Goal: Task Accomplishment & Management: Complete application form

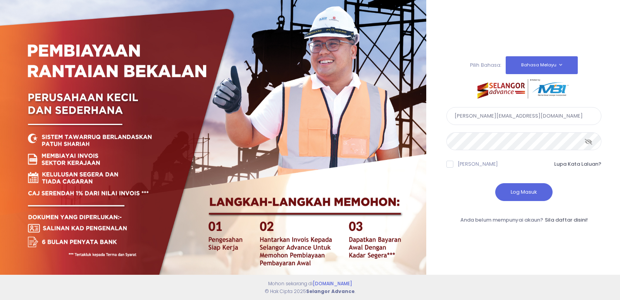
click at [536, 114] on input "[PERSON_NAME][EMAIL_ADDRESS][DOMAIN_NAME]" at bounding box center [524, 116] width 155 height 18
type input "[EMAIL_ADDRESS][DOMAIN_NAME]"
click at [538, 190] on button "Log Masuk" at bounding box center [523, 192] width 57 height 18
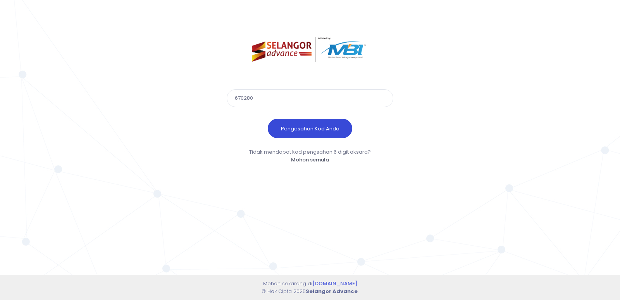
type input "670280"
click at [293, 129] on button "Pengesahan Kod Anda" at bounding box center [310, 128] width 84 height 19
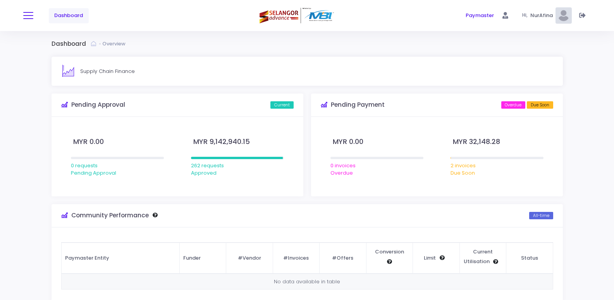
click at [28, 16] on button at bounding box center [28, 15] width 10 height 10
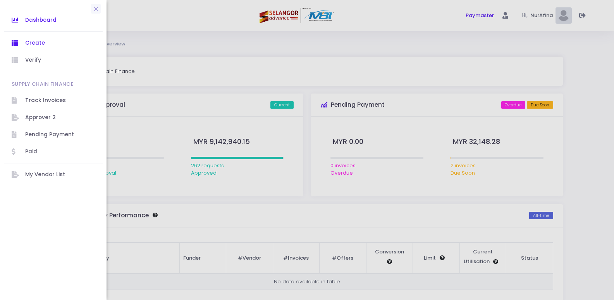
click at [49, 43] on span "Create" at bounding box center [60, 43] width 70 height 10
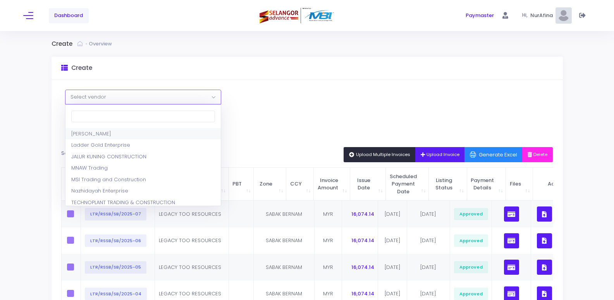
click at [199, 98] on span "Select vendor" at bounding box center [143, 97] width 155 height 14
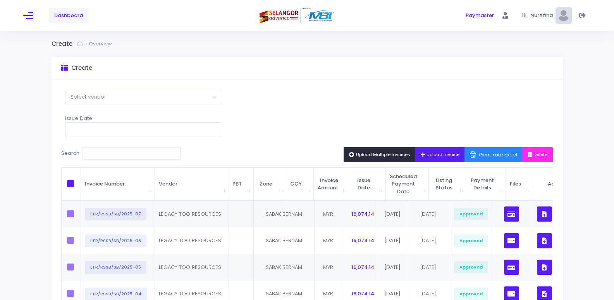
click at [294, 100] on div "Select Vendor ZIRAH NIAGA Ladder Gold Enterprise JALUR KUNING CONSTRUCTION MNAW…" at bounding box center [308, 296] width 512 height 433
click at [435, 155] on span "Upload Invoice" at bounding box center [440, 154] width 39 height 6
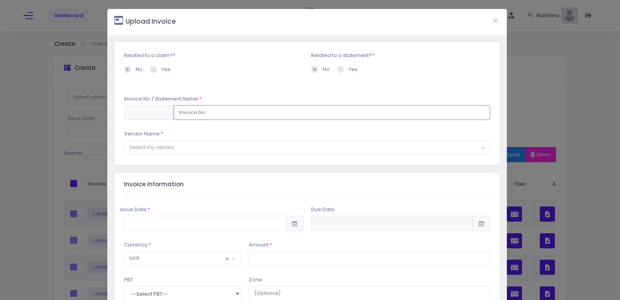
click at [217, 112] on input "text" at bounding box center [332, 112] width 317 height 15
type input "LTR/RSSB/SB/2025-08"
click at [198, 143] on span "Select my vendor" at bounding box center [307, 147] width 366 height 14
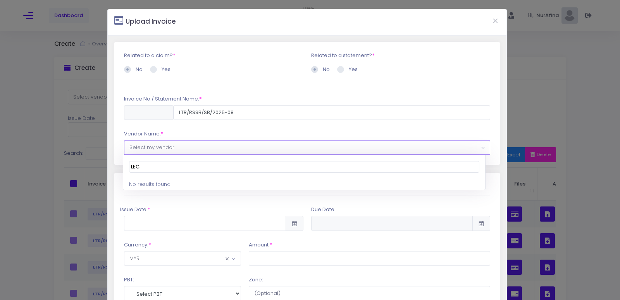
type input "LEC"
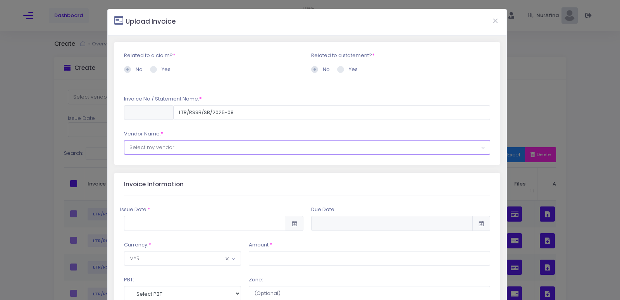
click at [198, 143] on span "Select my vendor" at bounding box center [307, 147] width 366 height 14
click at [198, 147] on span "Select my vendor" at bounding box center [307, 147] width 366 height 14
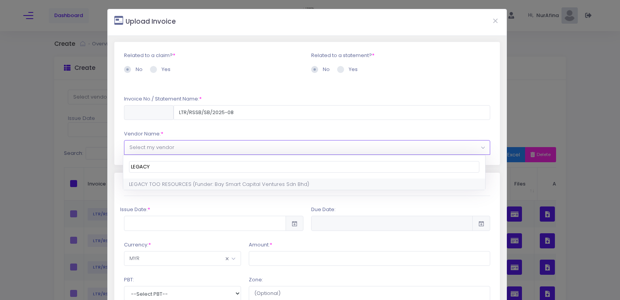
type input "LEGACY"
select select "1858,2031,90"
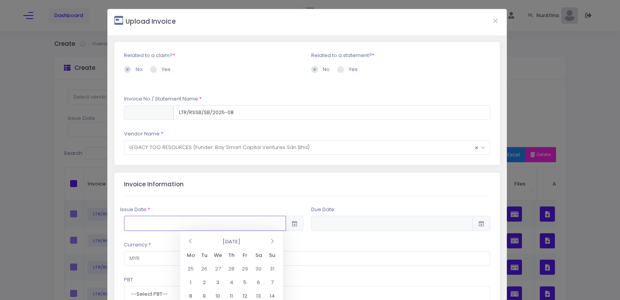
click at [181, 223] on input "text" at bounding box center [205, 223] width 162 height 15
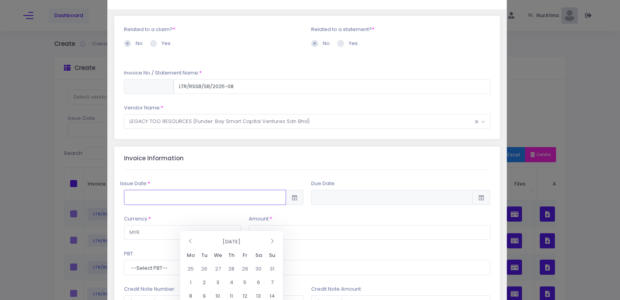
scroll to position [39, 0]
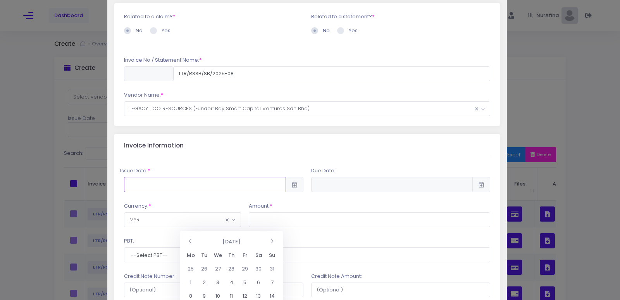
click at [212, 185] on input "text" at bounding box center [205, 184] width 162 height 15
click at [220, 180] on input "text" at bounding box center [205, 184] width 162 height 15
click at [162, 183] on input "text" at bounding box center [205, 184] width 162 height 15
click at [204, 162] on div "Issue Date: * Due Date: * ×" at bounding box center [307, 274] width 367 height 234
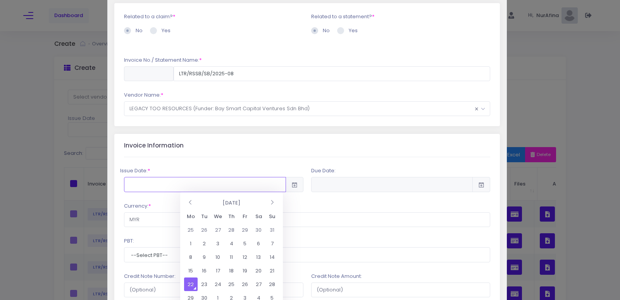
click at [149, 181] on input "text" at bounding box center [205, 184] width 162 height 15
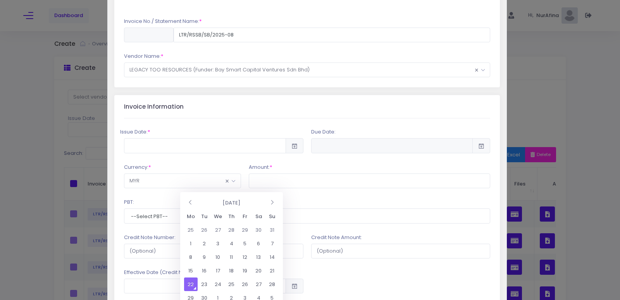
click at [191, 284] on td "22" at bounding box center [191, 284] width 14 height 14
type input "2025-09-22"
type input "2025-12-21"
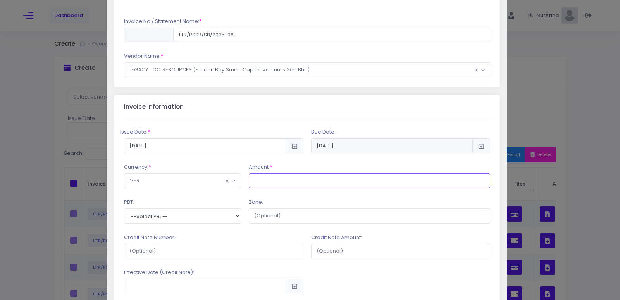
click at [263, 181] on input "text" at bounding box center [370, 180] width 242 height 15
type input "16,074.14"
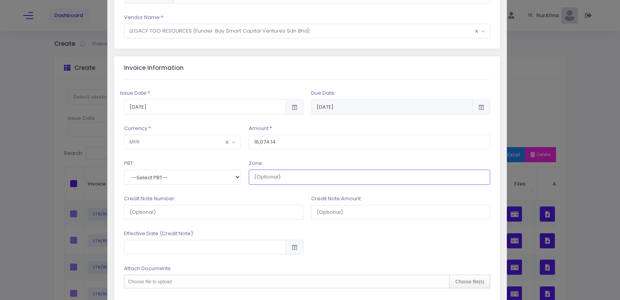
click at [277, 181] on input "text" at bounding box center [370, 176] width 242 height 15
type input "SABAK BERNAM"
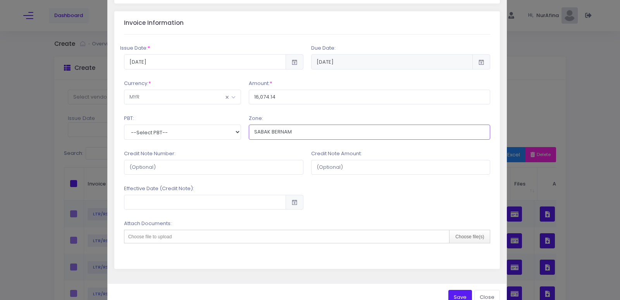
scroll to position [181, 0]
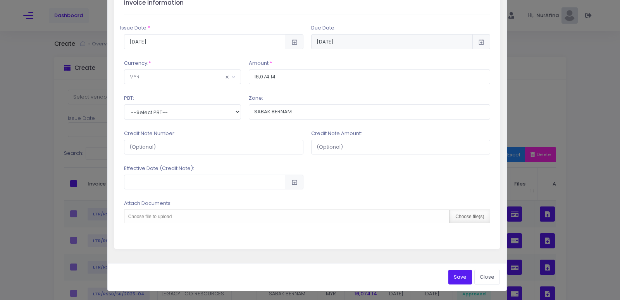
click at [470, 216] on div "Choose file(s)" at bounding box center [469, 216] width 41 height 13
type input "C:\fakepath\LEGACY TOO RESOURCES08.pdf"
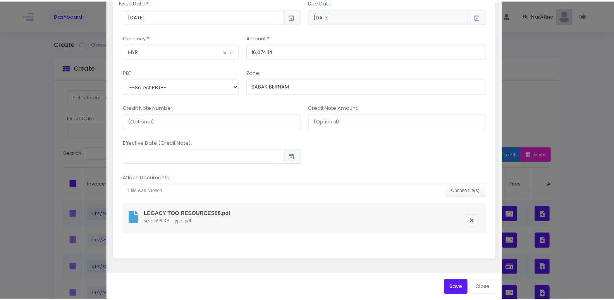
scroll to position [217, 0]
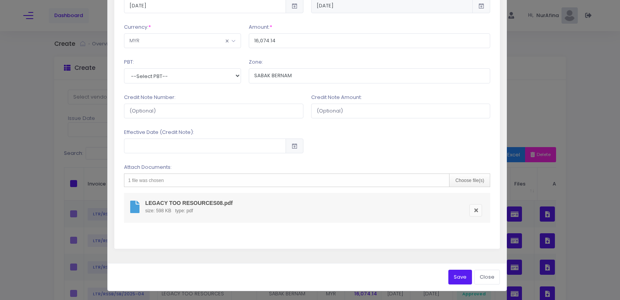
click at [458, 277] on button "Save" at bounding box center [460, 276] width 24 height 15
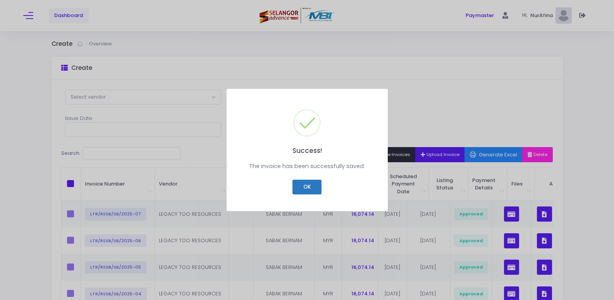
click at [312, 186] on button "OK" at bounding box center [307, 186] width 29 height 15
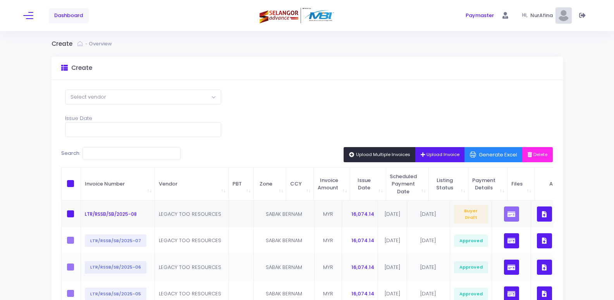
scroll to position [39, 0]
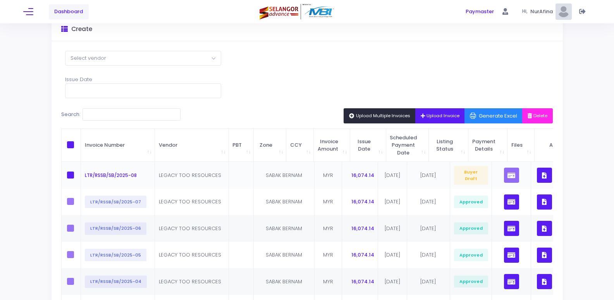
click at [537, 178] on button "button" at bounding box center [544, 174] width 15 height 15
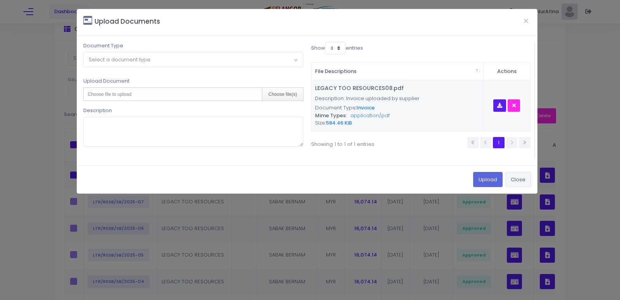
click at [519, 175] on button "Close" at bounding box center [518, 179] width 26 height 15
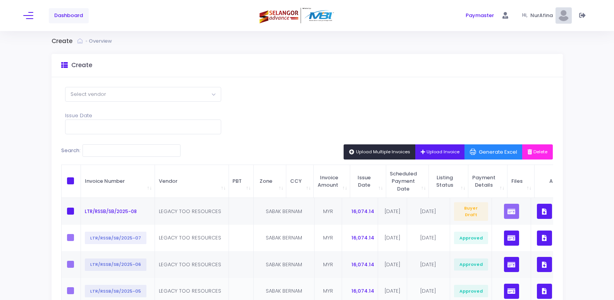
scroll to position [0, 0]
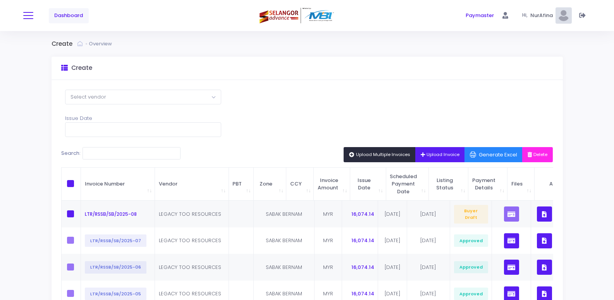
click at [24, 16] on button at bounding box center [28, 15] width 10 height 10
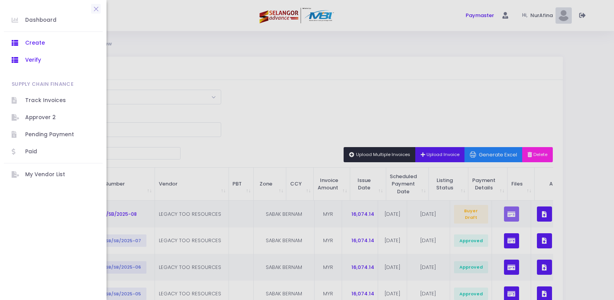
click at [42, 59] on span "Verify" at bounding box center [60, 60] width 70 height 10
